Goal: Communication & Community: Answer question/provide support

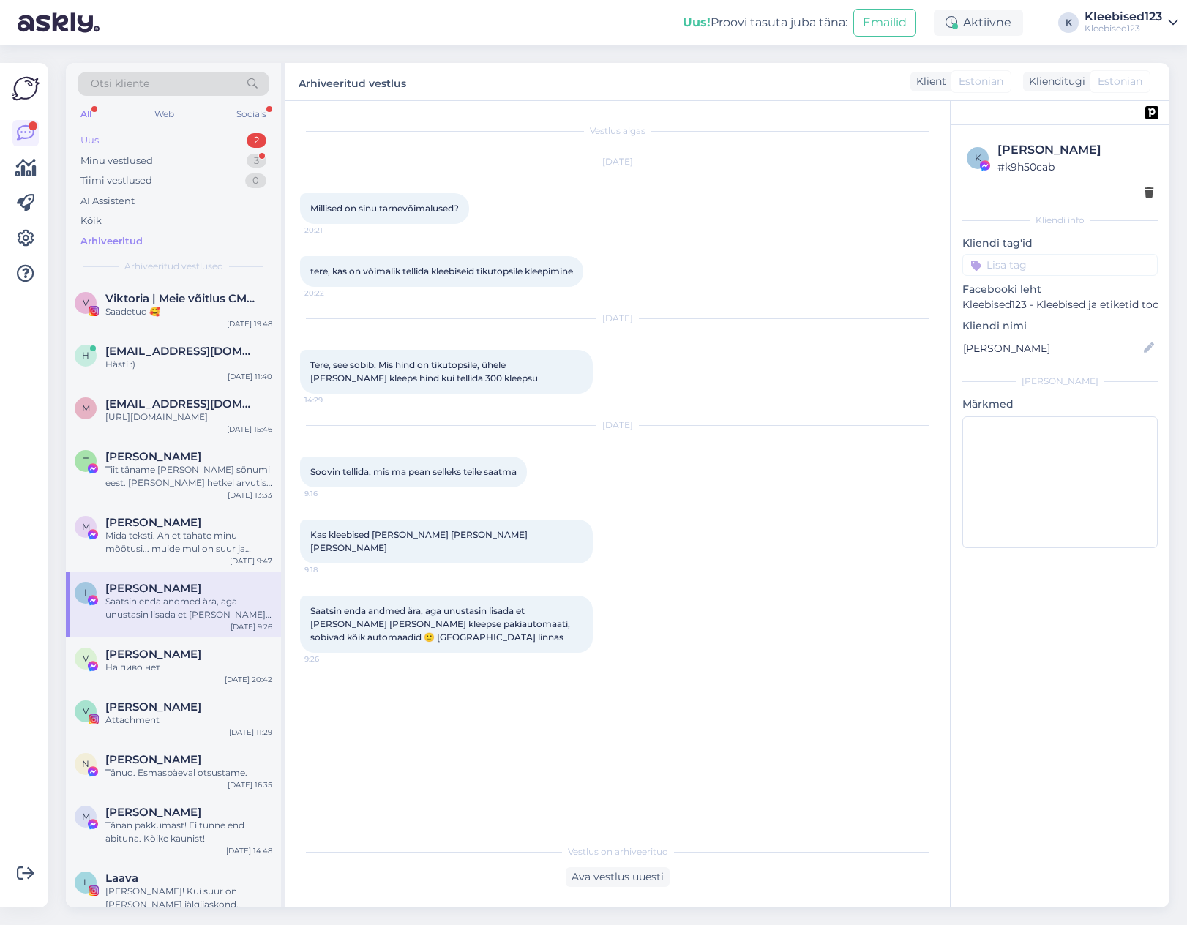
click at [163, 135] on div "Uus 2" at bounding box center [174, 140] width 192 height 20
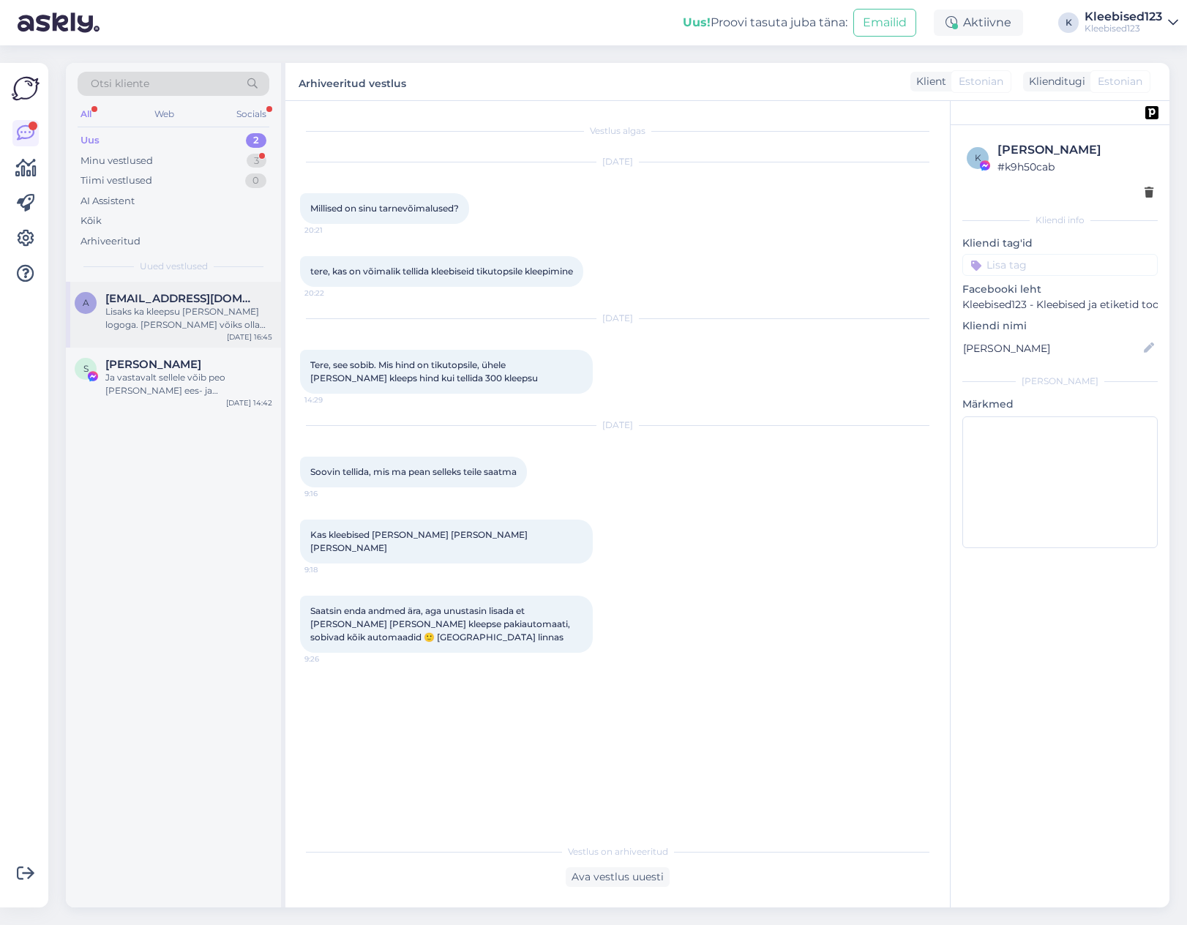
click at [167, 299] on span "[EMAIL_ADDRESS][DOMAIN_NAME]" at bounding box center [181, 298] width 152 height 13
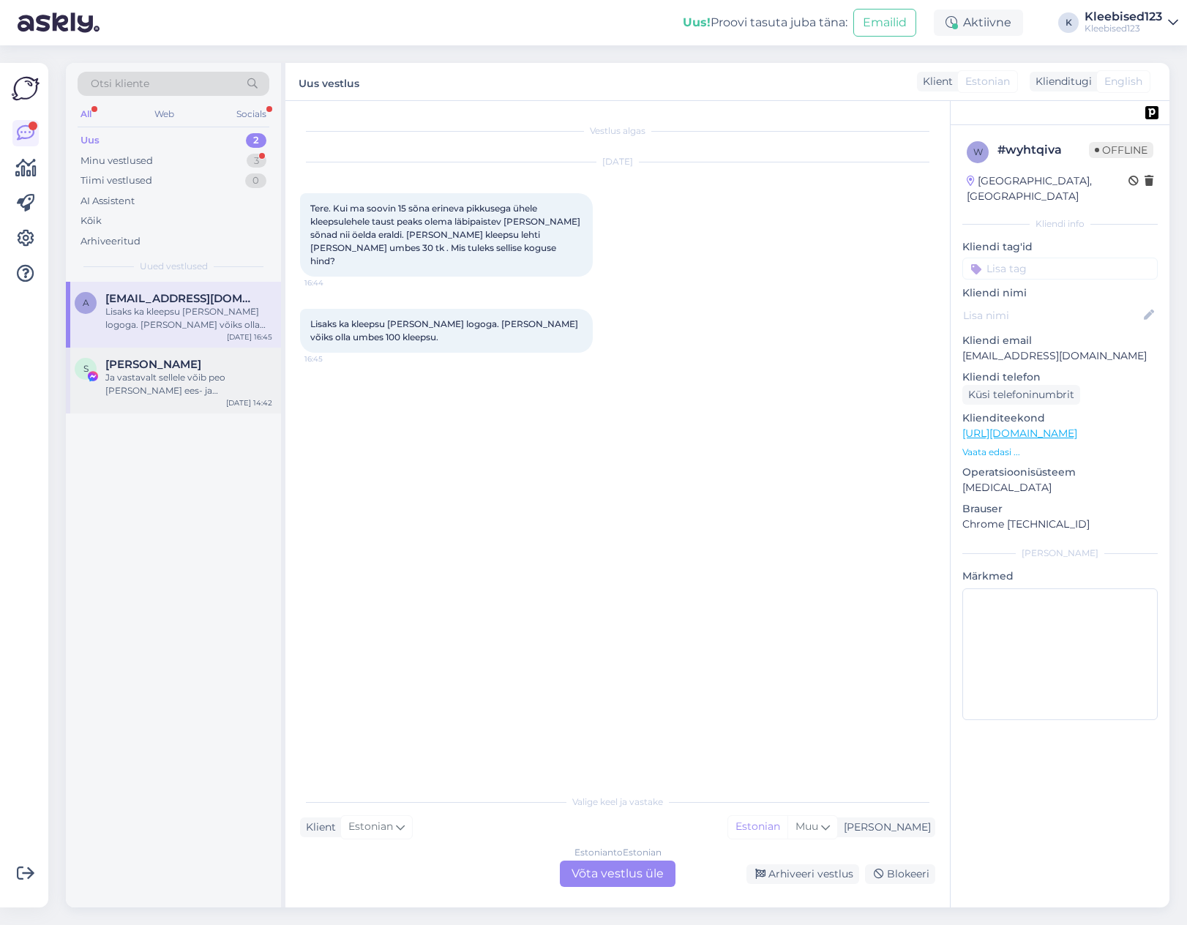
click at [158, 378] on div "Ja vastavalt sellele võib peo [PERSON_NAME] ees- ja perekonnanime järel." at bounding box center [188, 384] width 167 height 26
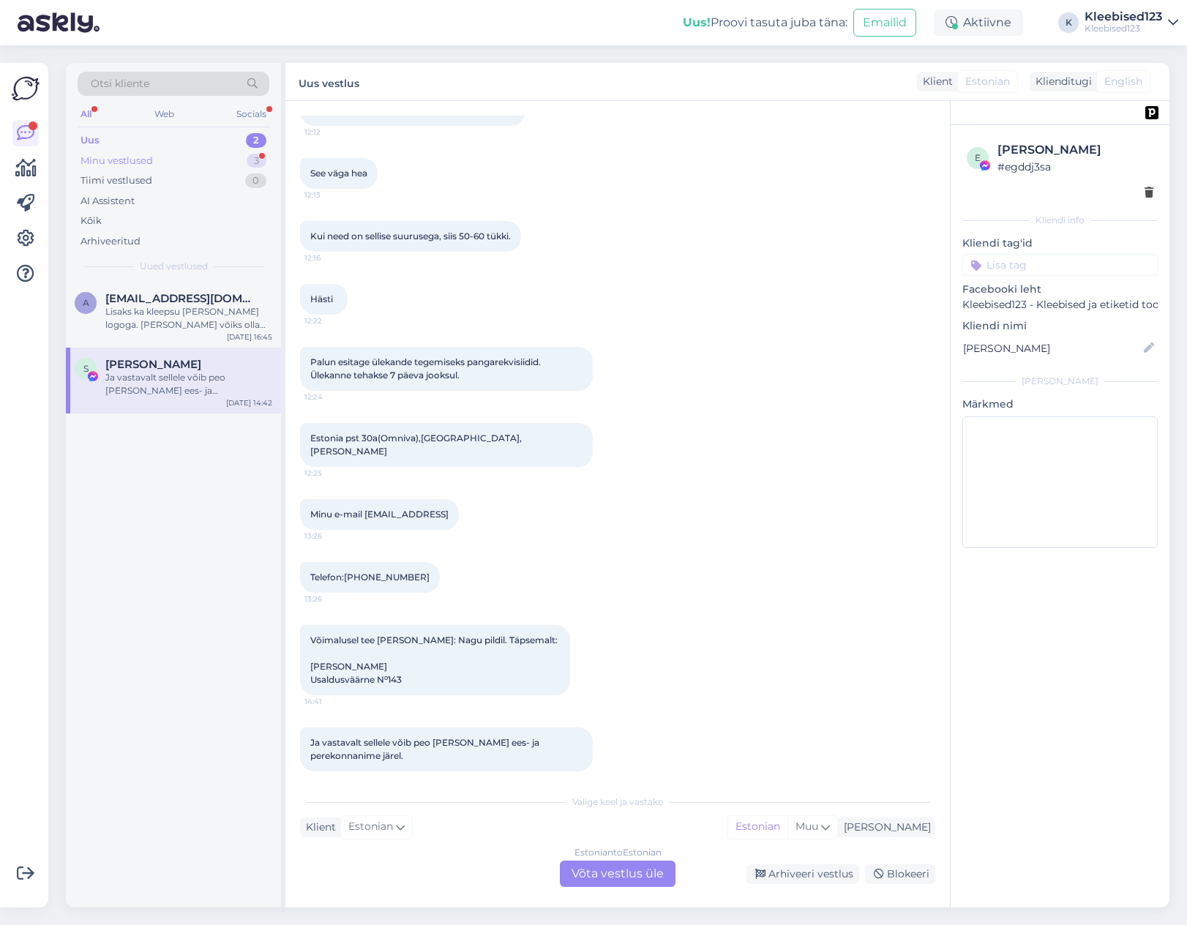
click at [168, 162] on div "Minu vestlused 3" at bounding box center [174, 161] width 192 height 20
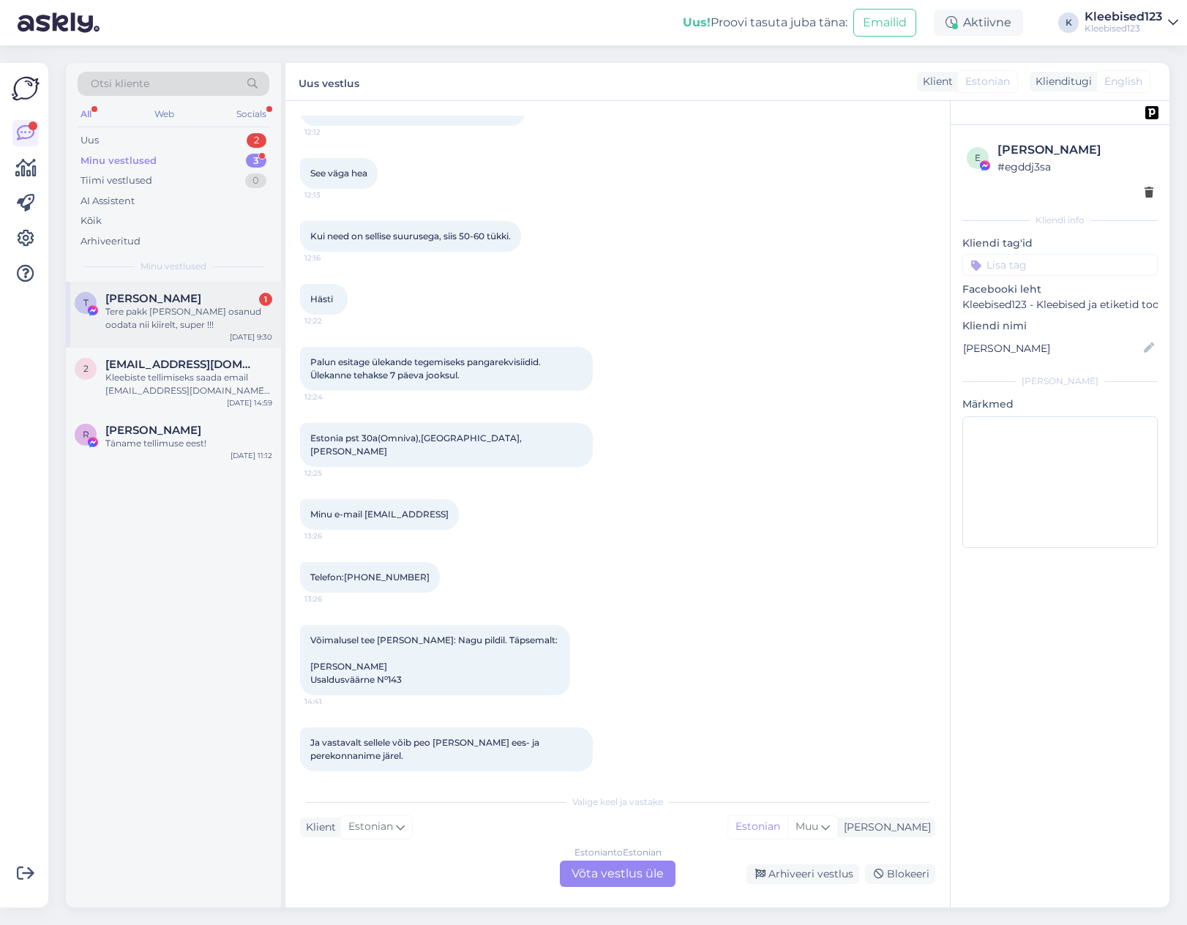
click at [164, 322] on div "Tere pakk [PERSON_NAME] osanud oodata nii kiirelt, super !!!" at bounding box center [188, 318] width 167 height 26
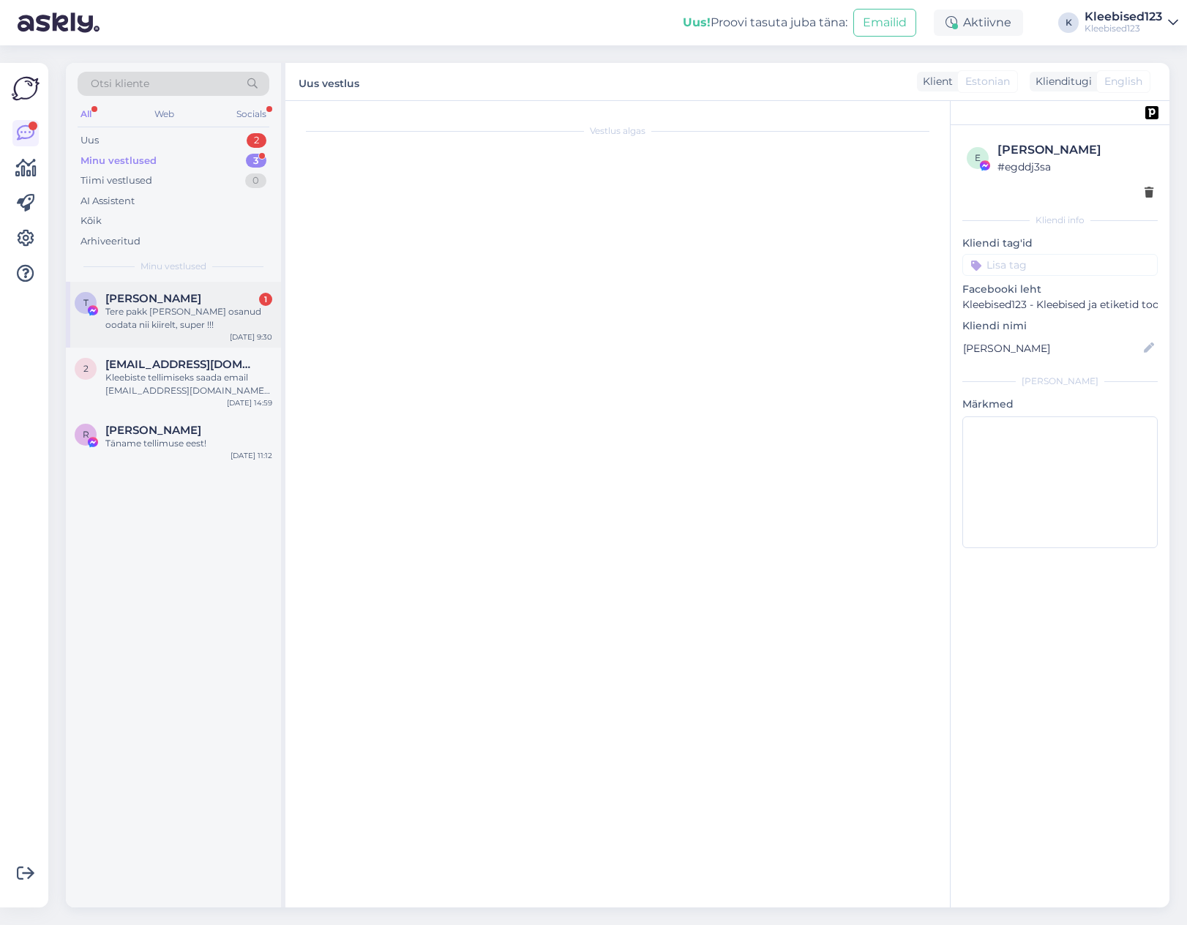
scroll to position [1480, 0]
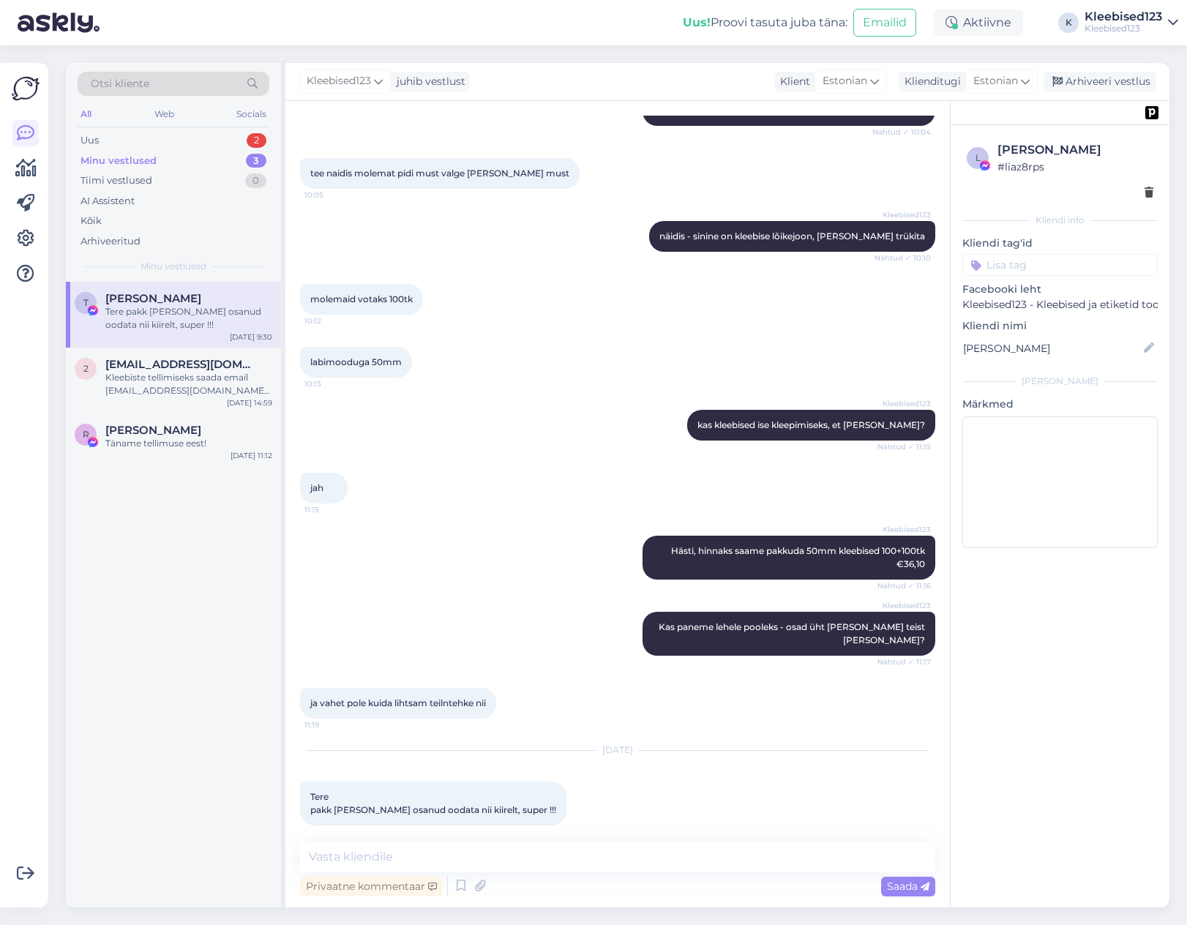
click at [521, 793] on div "Tere pakk [PERSON_NAME] osanud oodata nii kiirelt, super !!! 9:30" at bounding box center [433, 804] width 266 height 44
click at [417, 864] on textarea at bounding box center [617, 857] width 635 height 31
paste textarea "Tere! Super tore, et meie toodanguga rahule jäid ❤ [PERSON_NAME] tagasisidet SI…"
type textarea "Tere! Super tore, et meie toodanguga rahule jäid ❤ [PERSON_NAME] tagasisidet SI…"
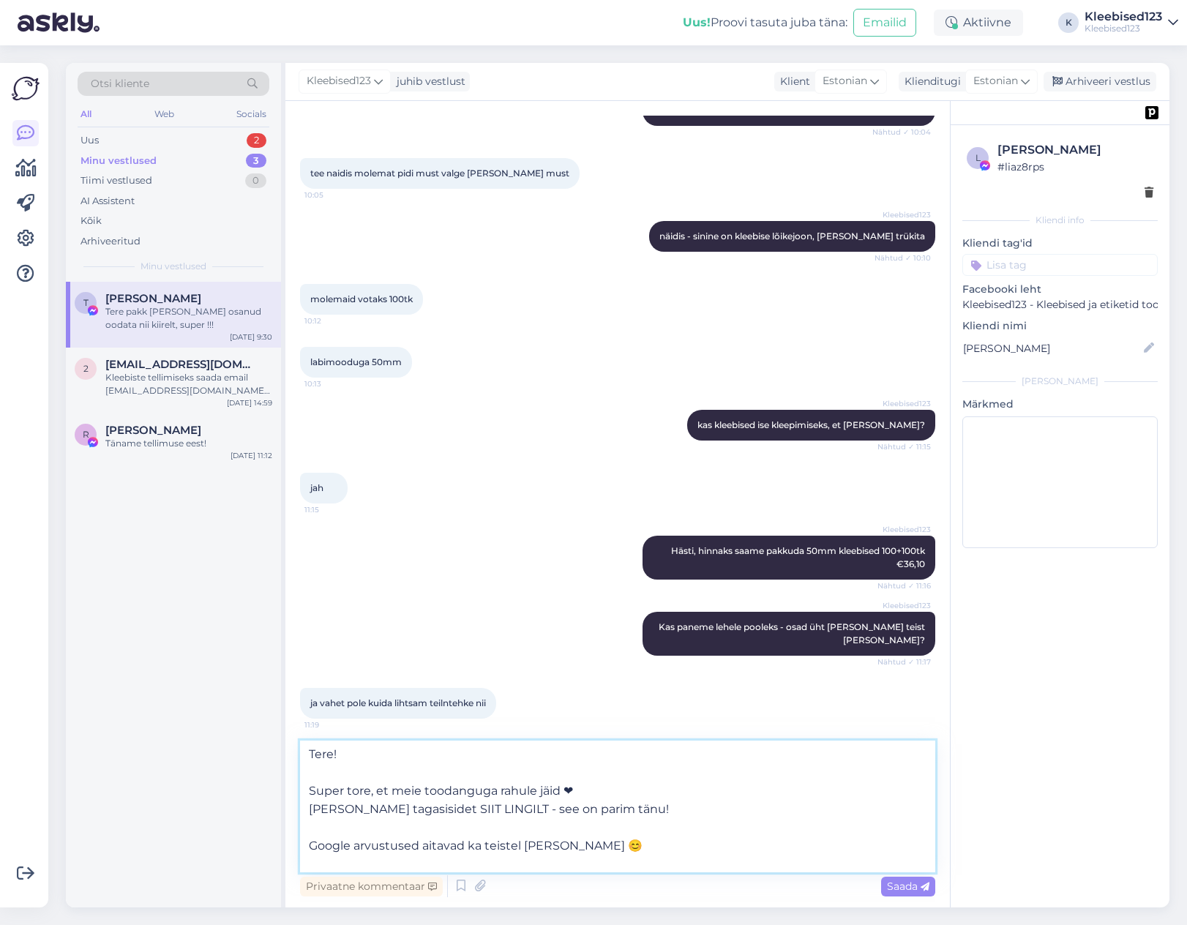
scroll to position [0, 0]
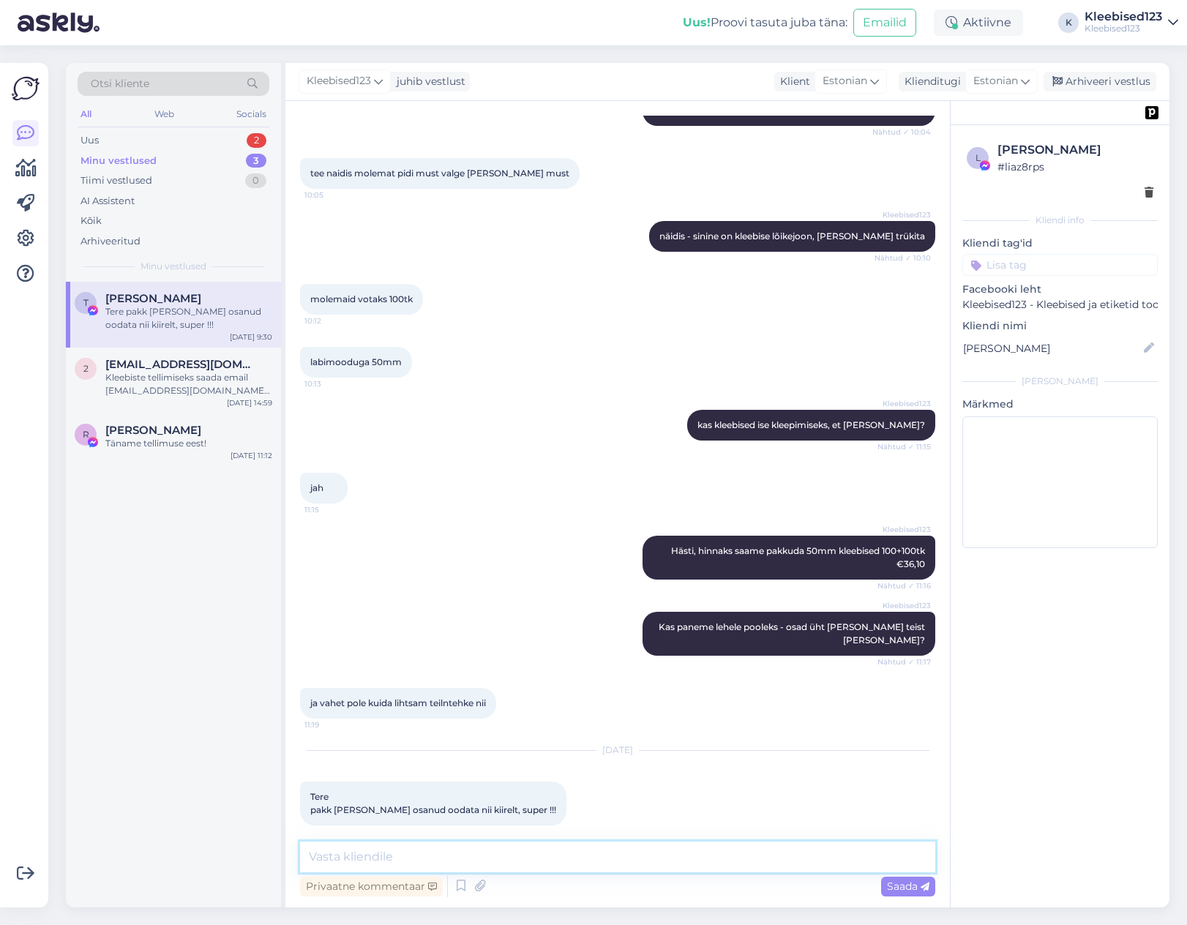
paste textarea "Tere! Super tore, et meie toodanguga rahule jäid ❤ [PERSON_NAME] tagasisidet SI…"
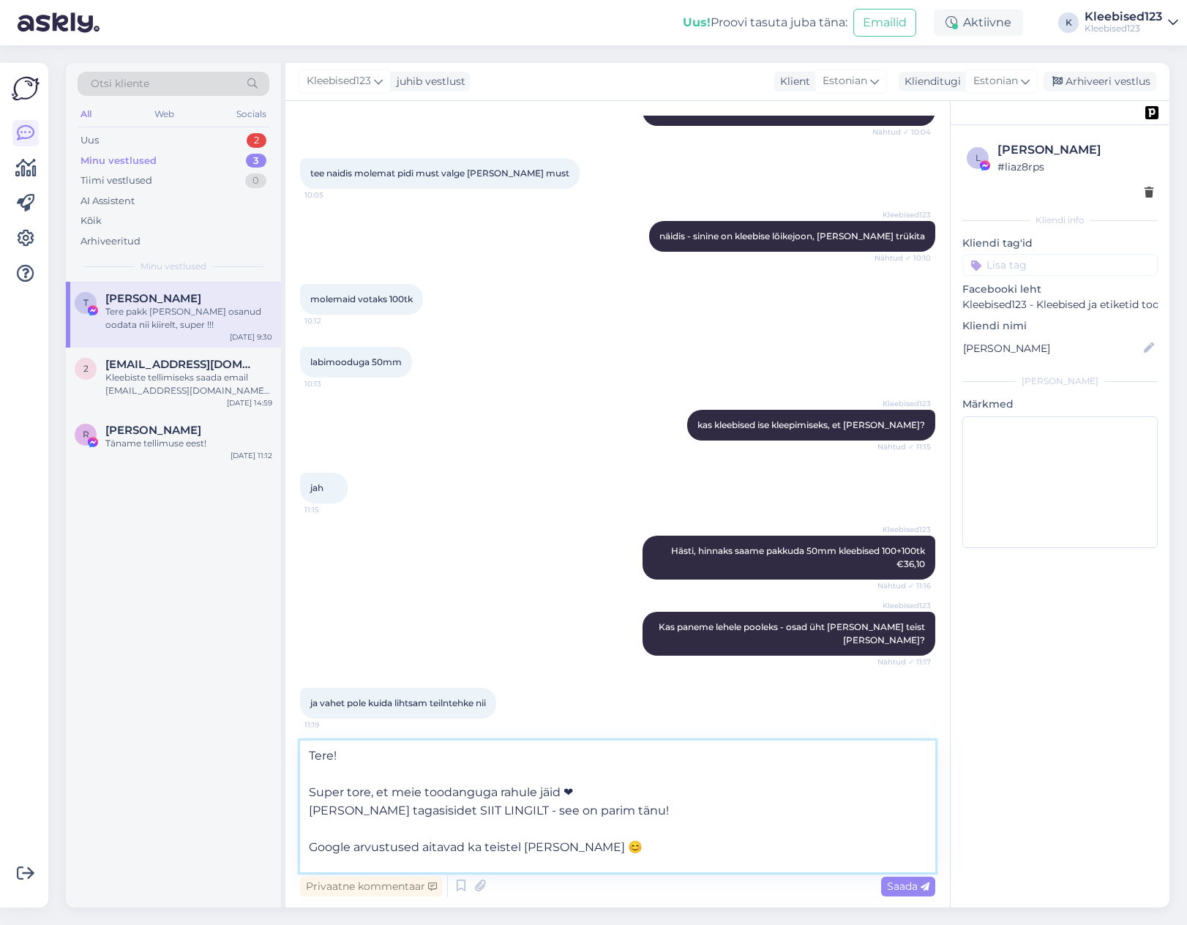
drag, startPoint x: 546, startPoint y: 844, endPoint x: 266, endPoint y: 809, distance: 281.6
click at [266, 809] on div "Otsi kliente All Web Socials Uus 2 Minu vestlused 3 Tiimi vestlused 0 AI Assist…" at bounding box center [618, 485] width 1104 height 844
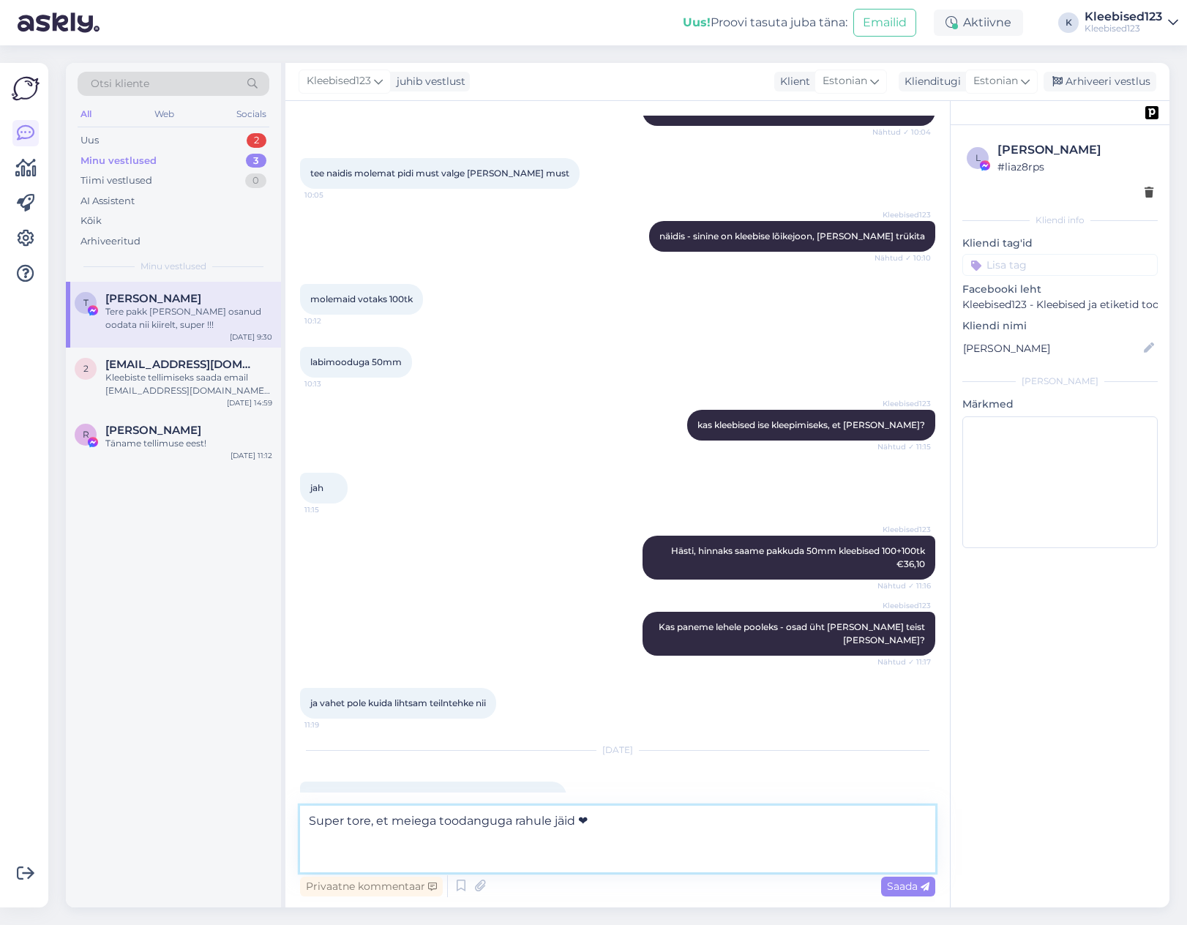
type textarea "Super tore, et meiega rahule jäid ❤"
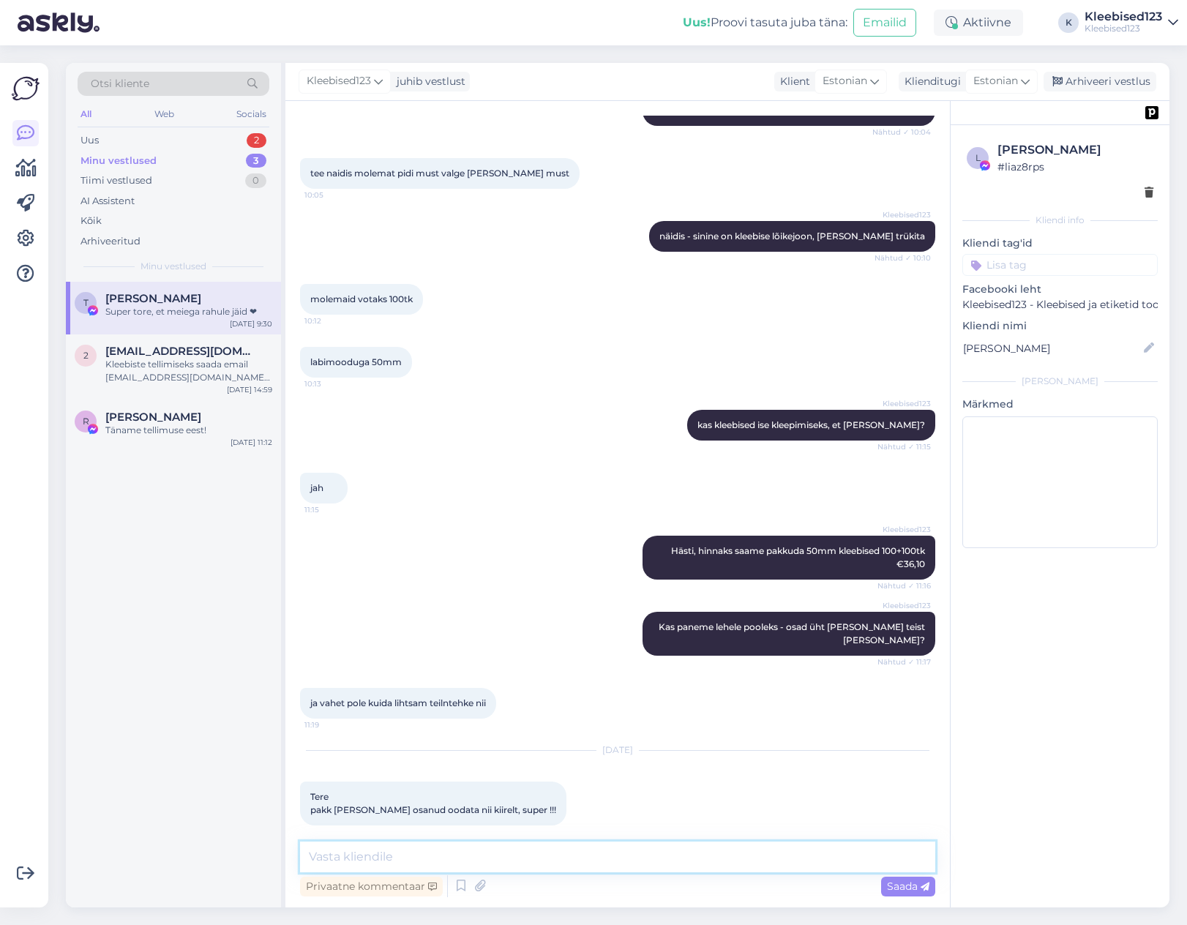
scroll to position [1556, 0]
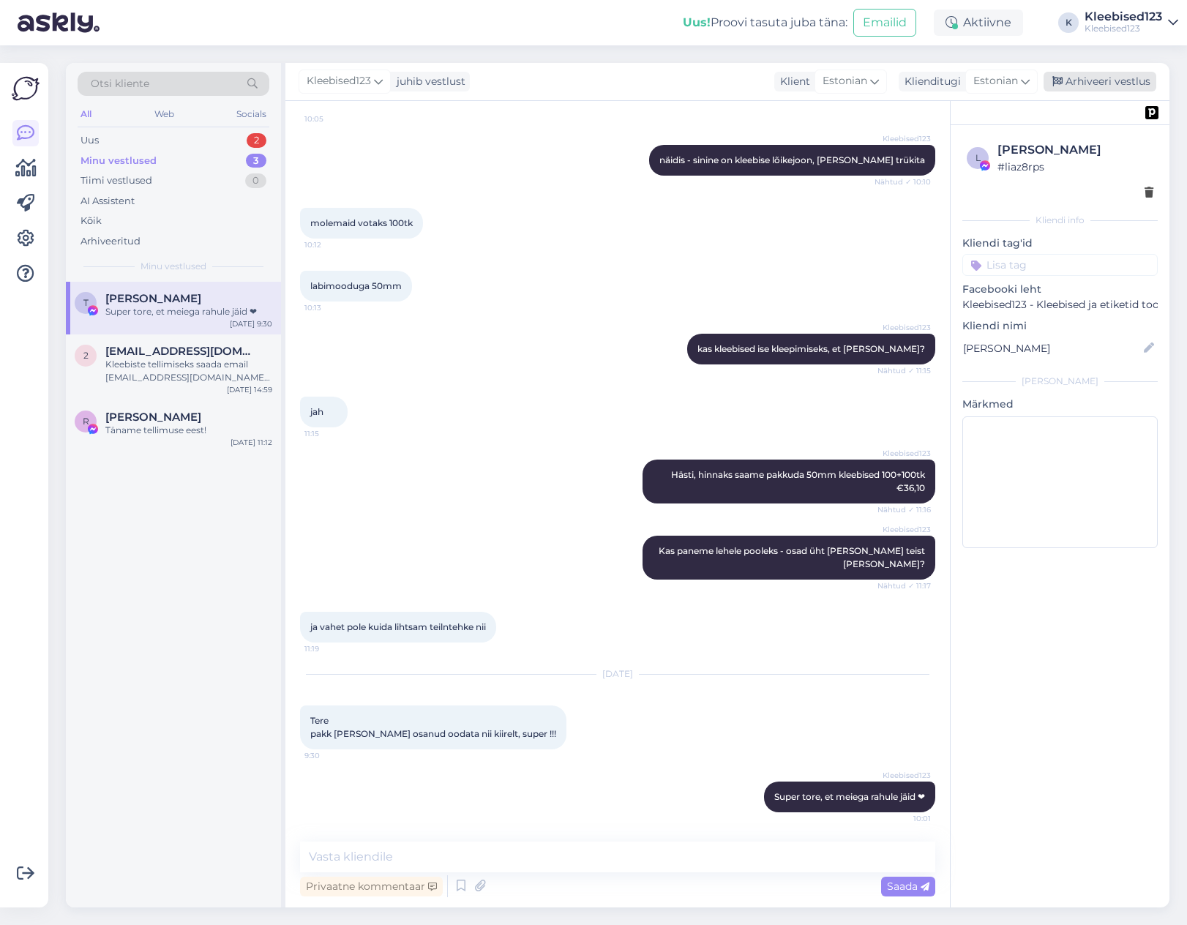
click at [1087, 81] on div "Arhiveeri vestlus" at bounding box center [1100, 82] width 113 height 20
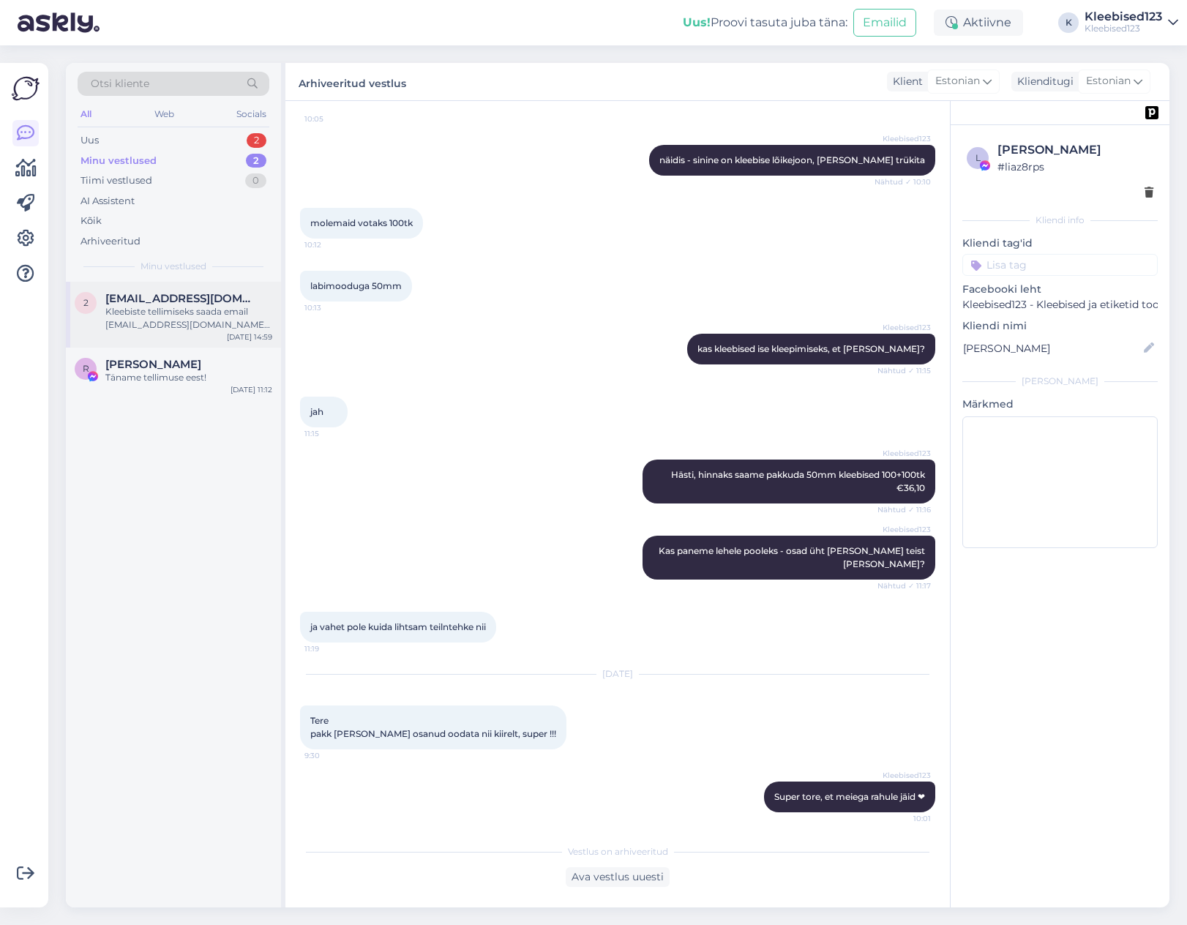
drag, startPoint x: 155, startPoint y: 293, endPoint x: 163, endPoint y: 291, distance: 8.6
click at [154, 293] on span "[EMAIL_ADDRESS][DOMAIN_NAME]" at bounding box center [181, 298] width 152 height 13
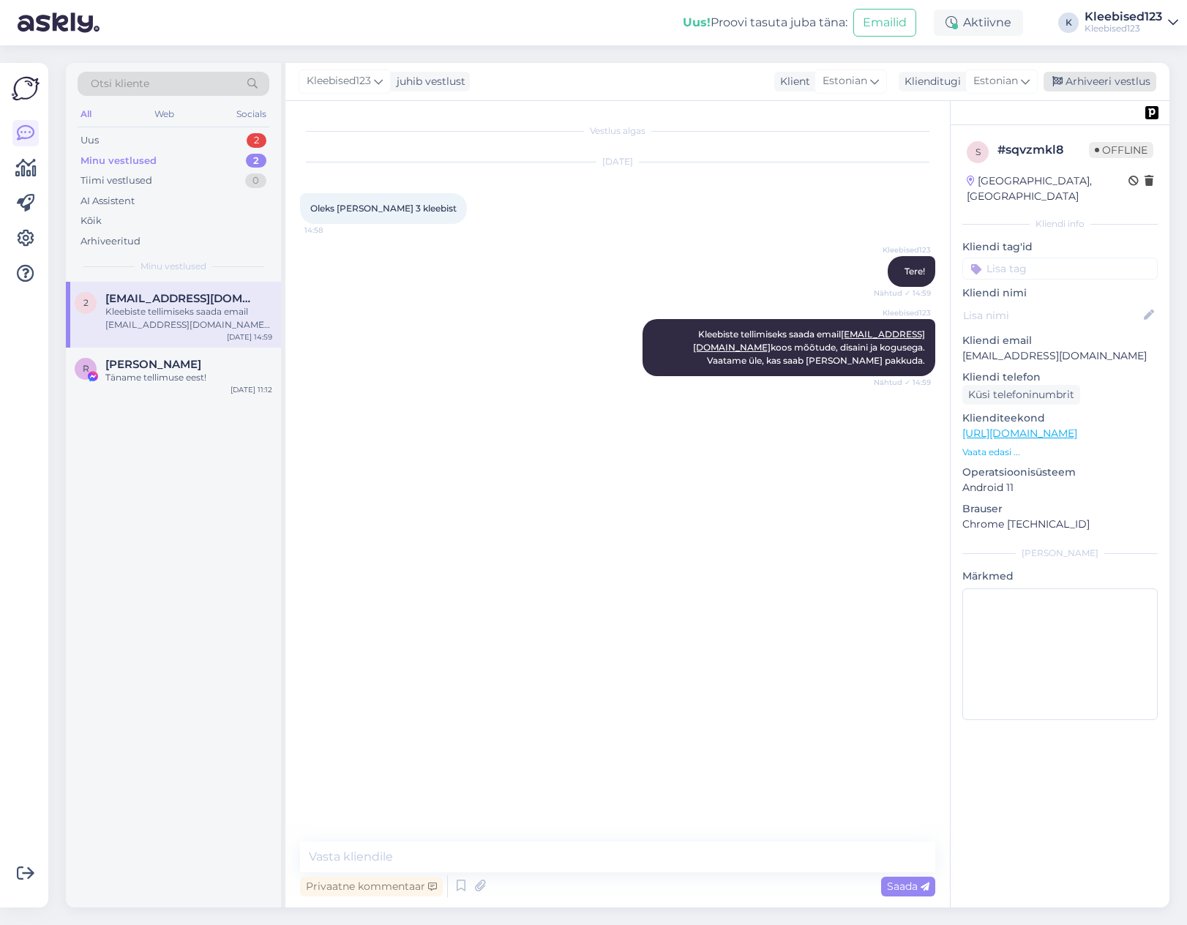
click at [1123, 80] on div "Arhiveeri vestlus" at bounding box center [1100, 82] width 113 height 20
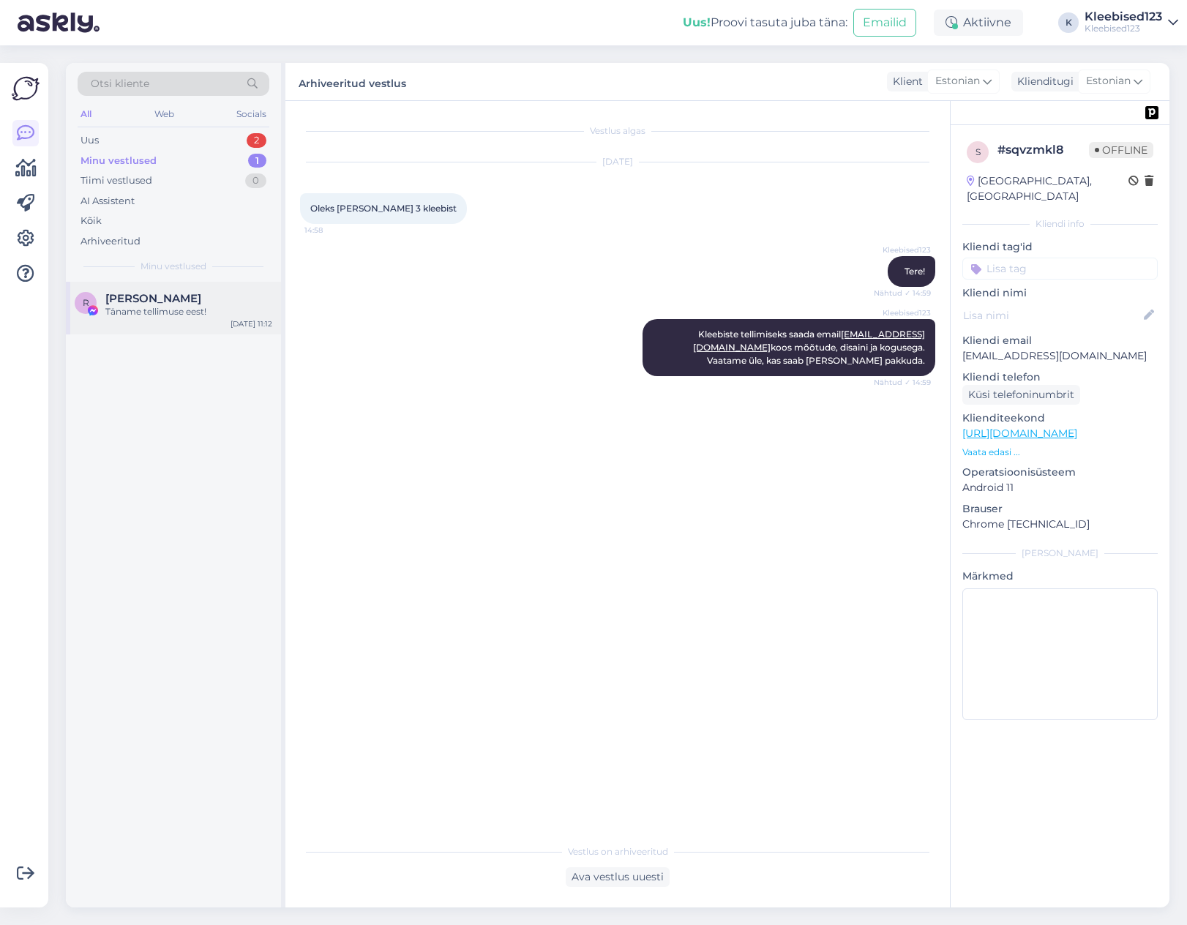
click at [117, 308] on div "Täname tellimuse eest!" at bounding box center [188, 311] width 167 height 13
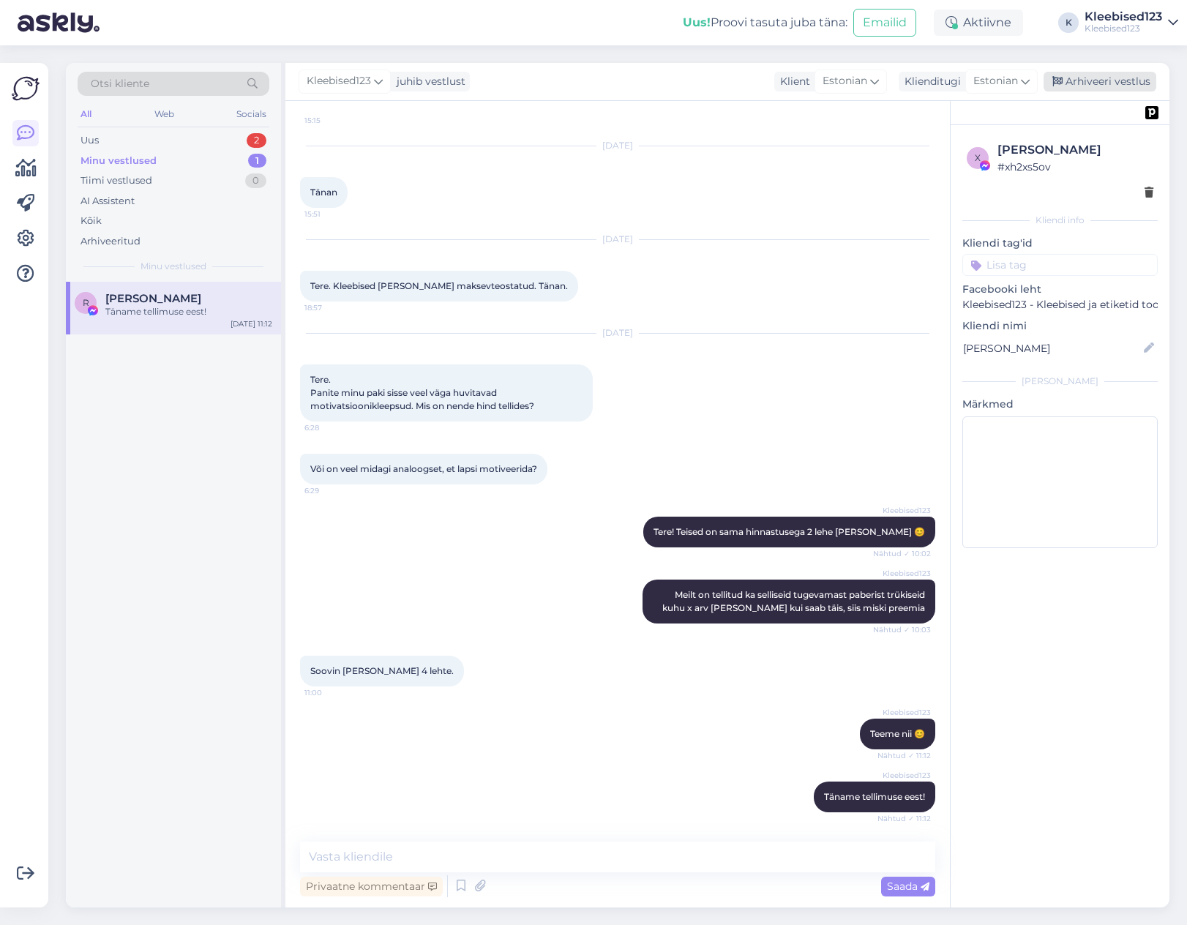
click at [1115, 77] on div "Arhiveeri vestlus" at bounding box center [1100, 82] width 113 height 20
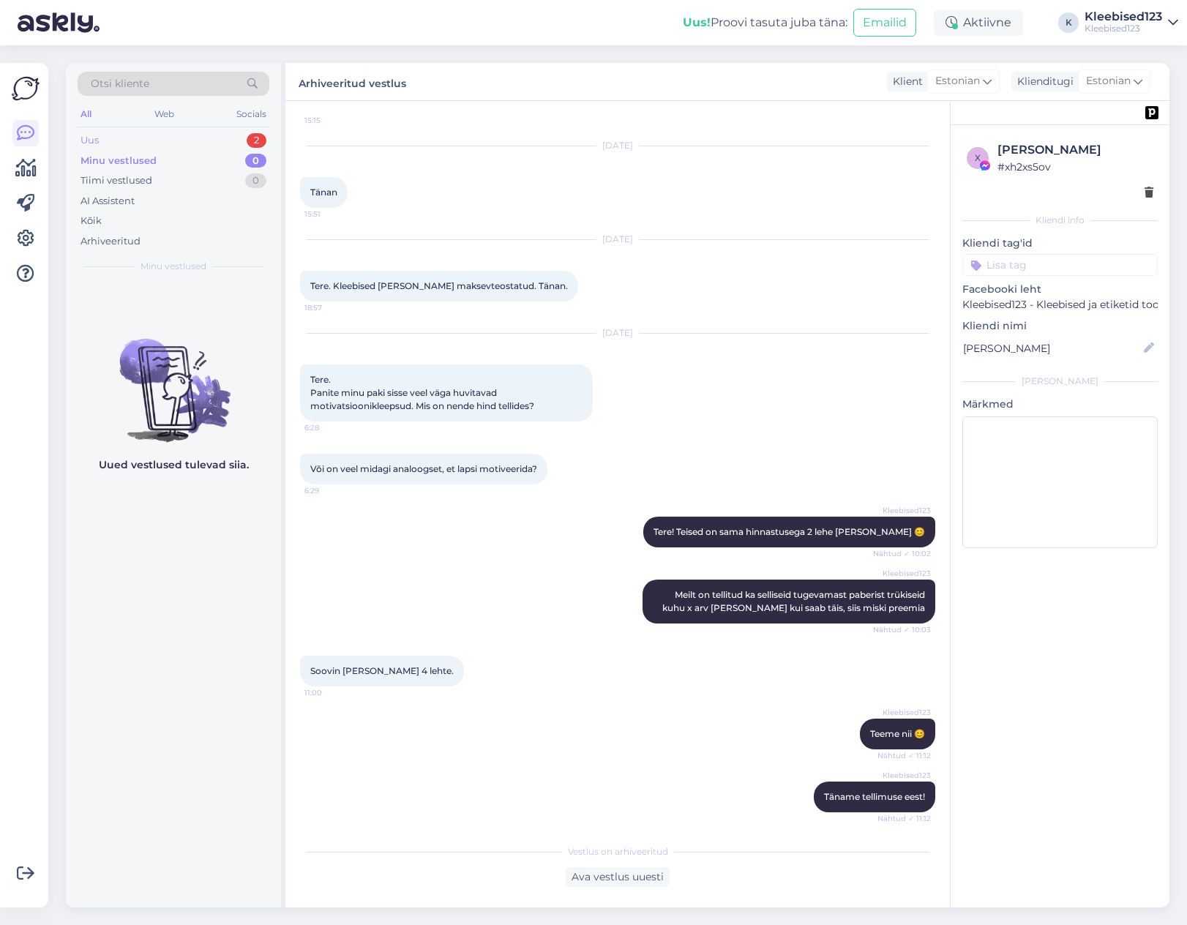
click at [165, 136] on div "Uus 2" at bounding box center [174, 140] width 192 height 20
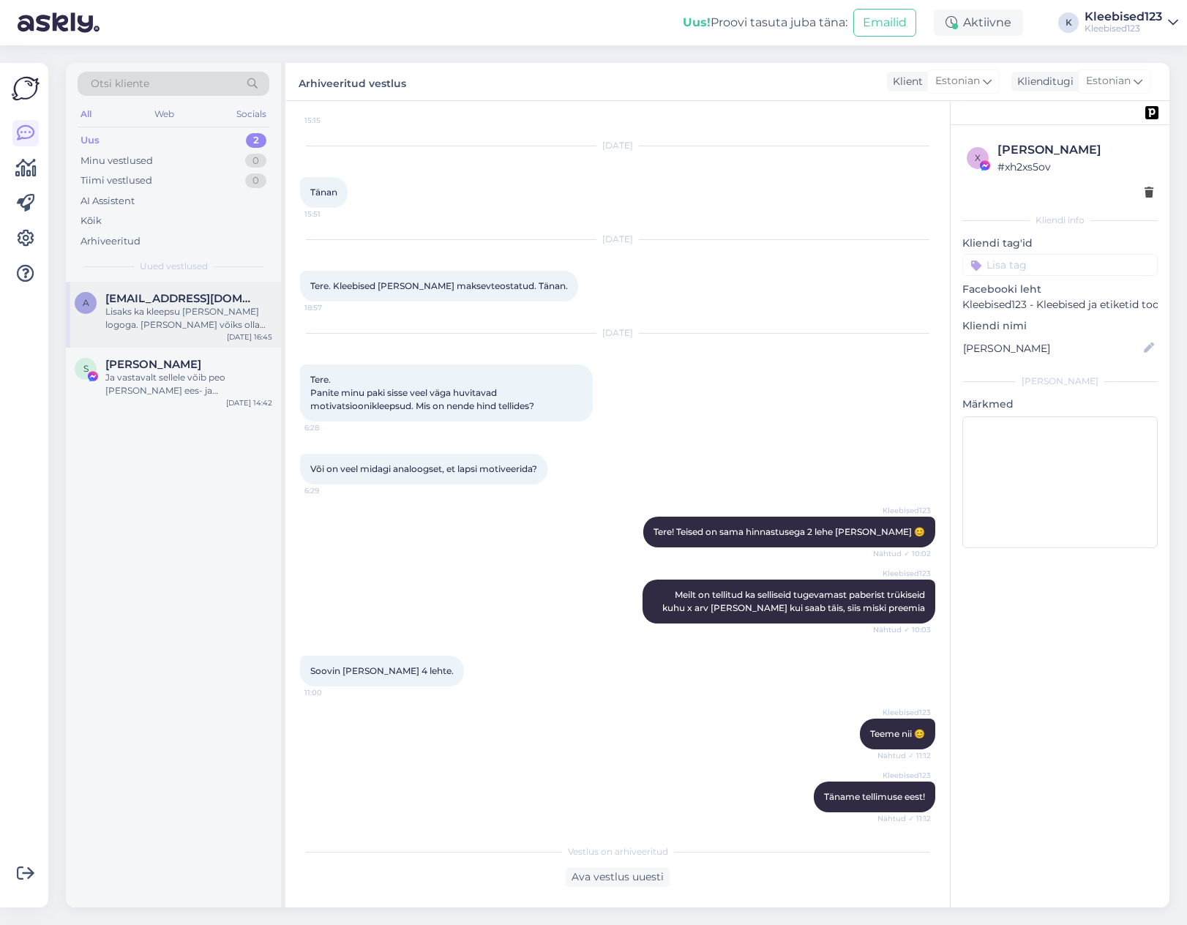
click at [143, 302] on span "[EMAIL_ADDRESS][DOMAIN_NAME]" at bounding box center [181, 298] width 152 height 13
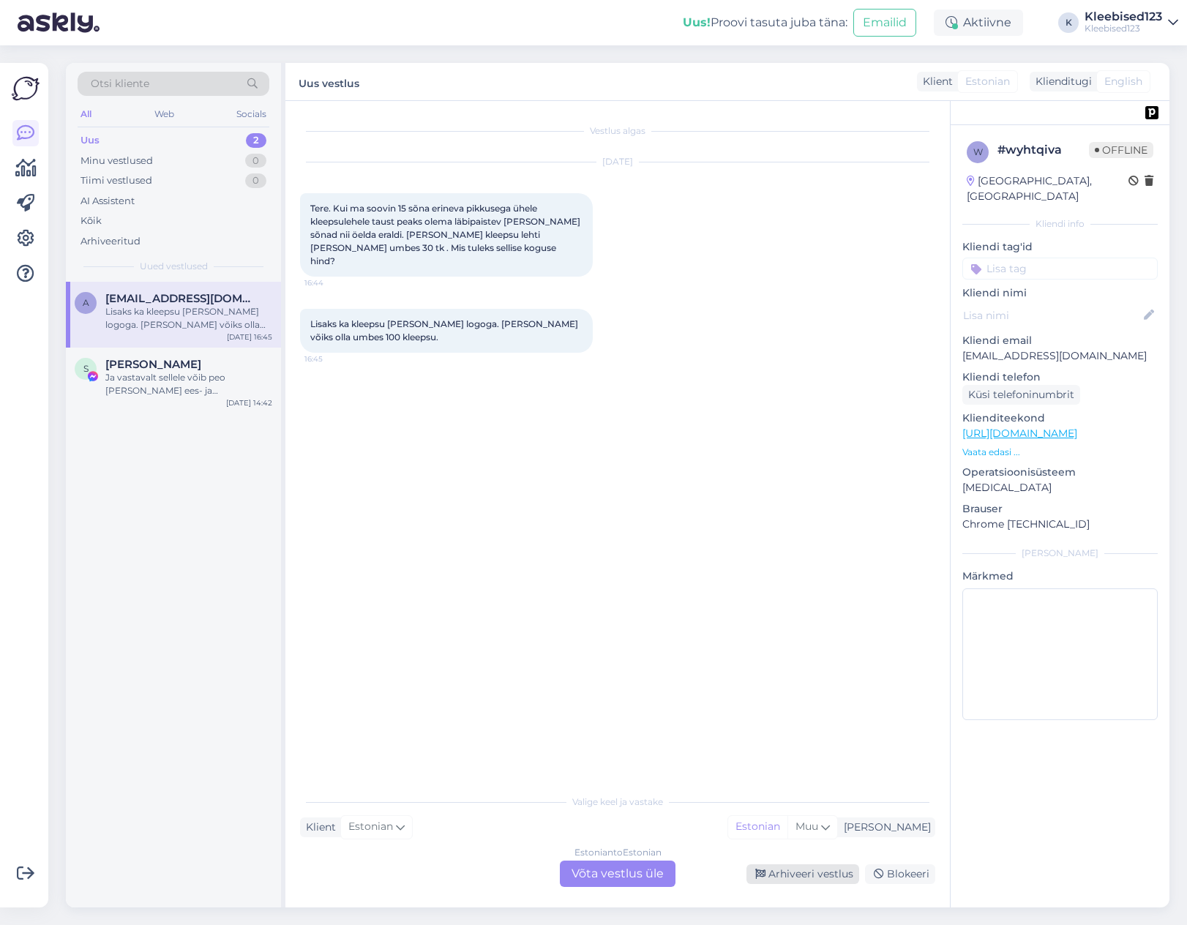
click at [817, 875] on div "Arhiveeri vestlus" at bounding box center [802, 874] width 113 height 20
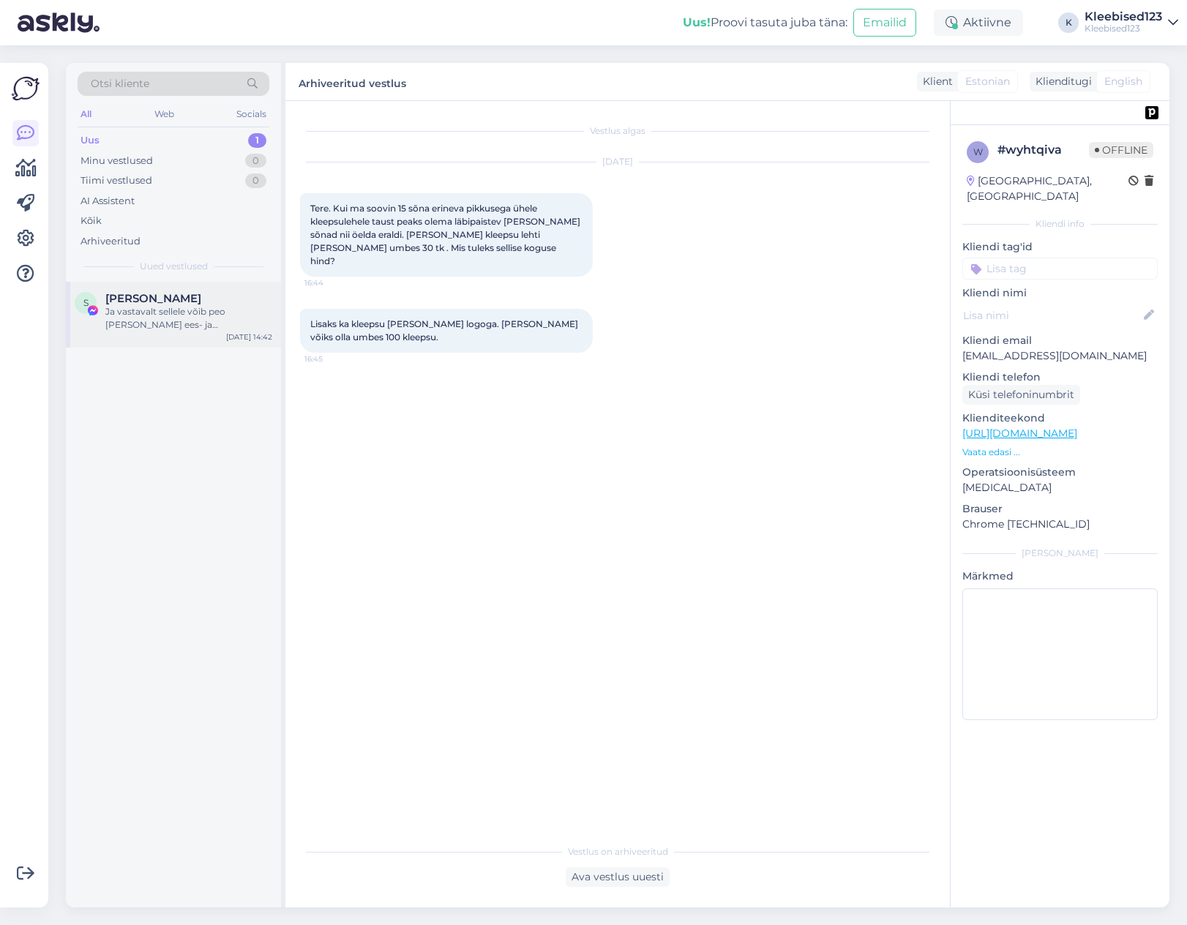
click at [179, 323] on div "Ja vastavalt sellele võib peo [PERSON_NAME] ees- ja perekonnanime järel." at bounding box center [188, 318] width 167 height 26
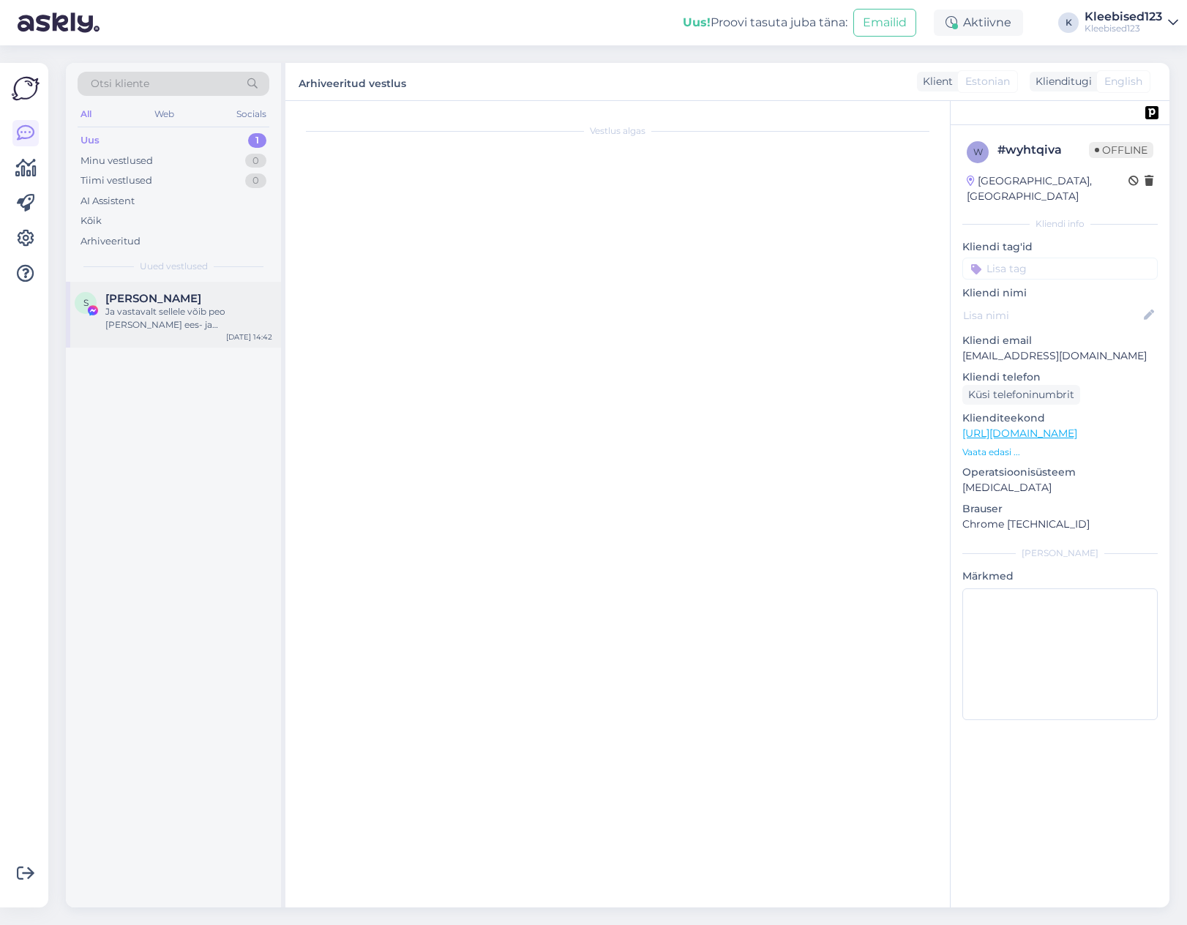
scroll to position [479, 0]
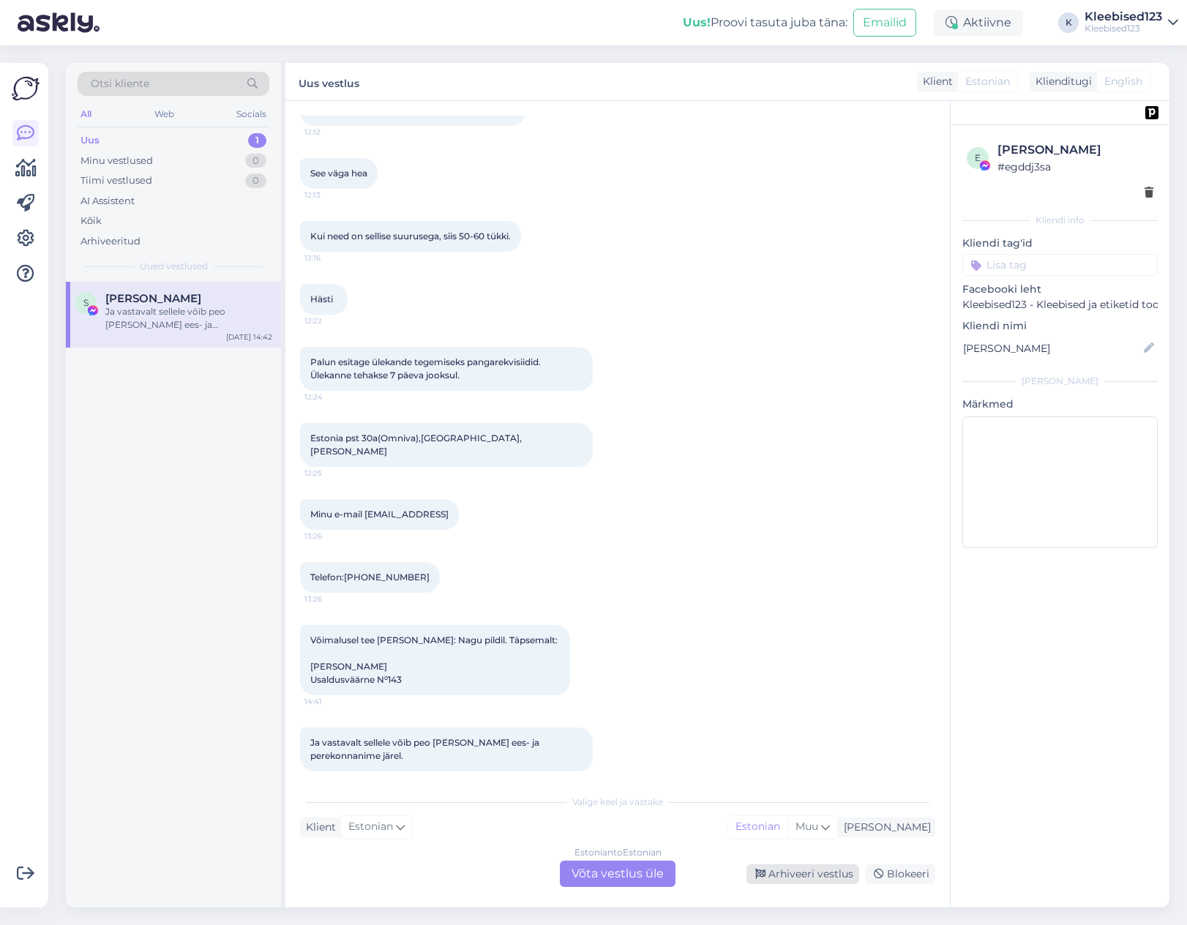
click at [795, 866] on div "Arhiveeri vestlus" at bounding box center [802, 874] width 113 height 20
